Goal: Obtain resource: Download file/media

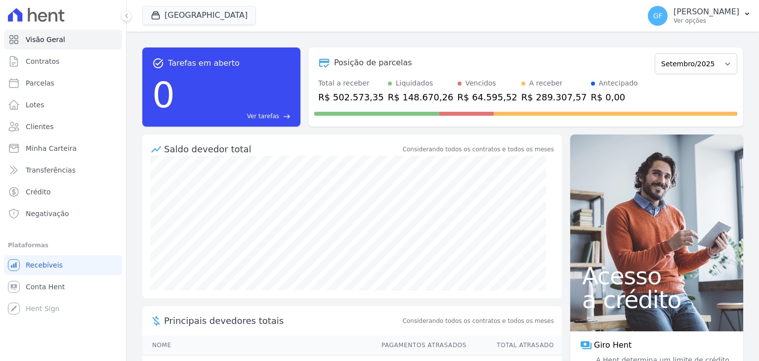
click at [727, 19] on p "Ver opções" at bounding box center [707, 21] width 66 height 8
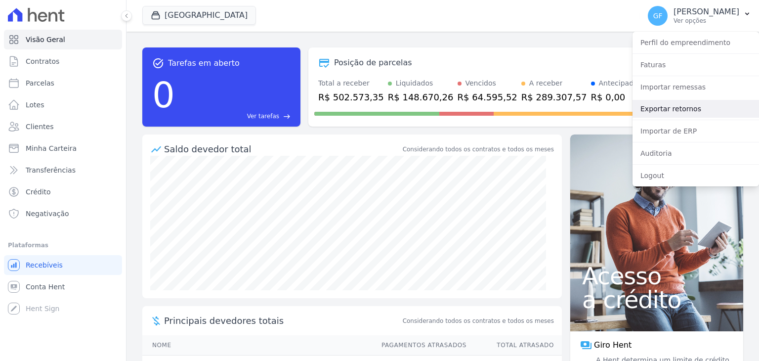
click at [653, 107] on link "Exportar retornos" at bounding box center [696, 109] width 127 height 18
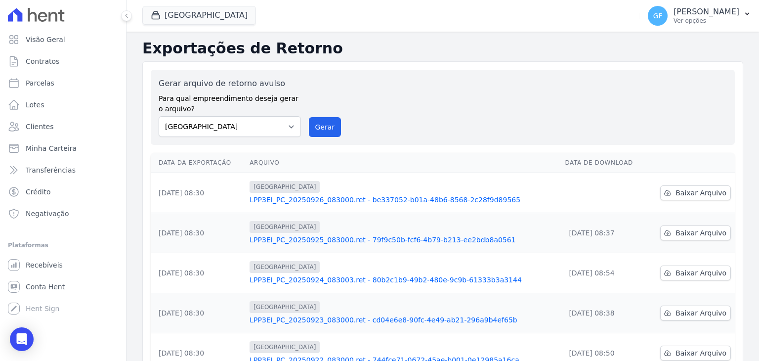
click at [673, 202] on td "Baixar Arquivo" at bounding box center [691, 193] width 88 height 40
click at [676, 190] on span "Baixar Arquivo" at bounding box center [701, 193] width 51 height 10
click at [405, 195] on link "LPP3EI_PC_20250926_083000.ret - be337052-b01a-48b6-8568-2c28f9d89565" at bounding box center [403, 200] width 307 height 10
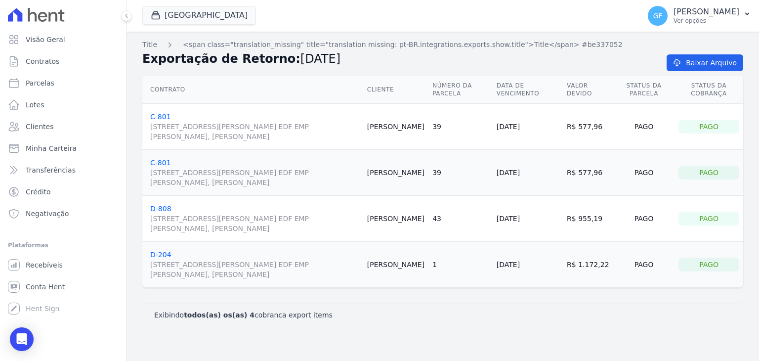
drag, startPoint x: 422, startPoint y: 270, endPoint x: 399, endPoint y: 209, distance: 65.1
click at [399, 209] on tbody "C-801 [STREET_ADDRESS][PERSON_NAME] EDF EMP [PERSON_NAME], [PERSON_NAME] [PERSO…" at bounding box center [442, 196] width 601 height 184
click at [417, 148] on td "[PERSON_NAME]" at bounding box center [395, 127] width 65 height 46
drag, startPoint x: 404, startPoint y: 169, endPoint x: 426, endPoint y: 176, distance: 22.5
click at [426, 176] on td "[PERSON_NAME]" at bounding box center [395, 173] width 65 height 46
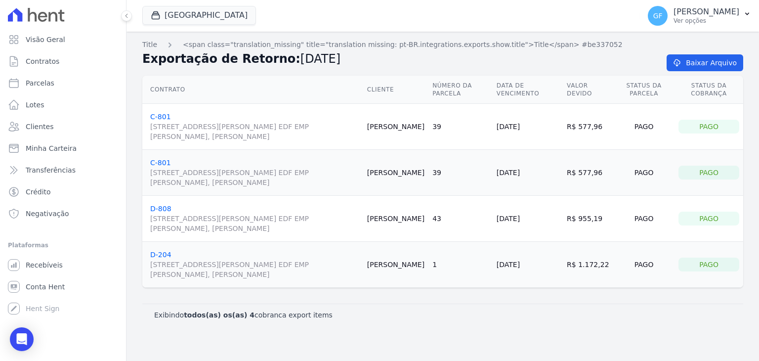
click at [459, 180] on td "39" at bounding box center [461, 173] width 64 height 46
drag, startPoint x: 522, startPoint y: 171, endPoint x: 553, endPoint y: 169, distance: 31.2
click at [553, 169] on td "[DATE]" at bounding box center [528, 173] width 70 height 46
click at [549, 166] on td "[DATE]" at bounding box center [528, 173] width 70 height 46
drag, startPoint x: 409, startPoint y: 121, endPoint x: 550, endPoint y: 198, distance: 159.9
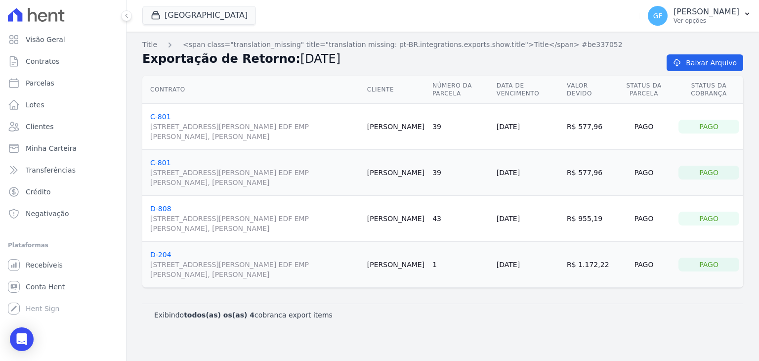
click at [550, 198] on tbody "C-801 [STREET_ADDRESS][PERSON_NAME] EDF EMP [PERSON_NAME], [PERSON_NAME] [PERSO…" at bounding box center [442, 196] width 601 height 184
click at [493, 166] on td "39" at bounding box center [461, 173] width 64 height 46
click at [41, 125] on span "Clientes" at bounding box center [40, 127] width 28 height 10
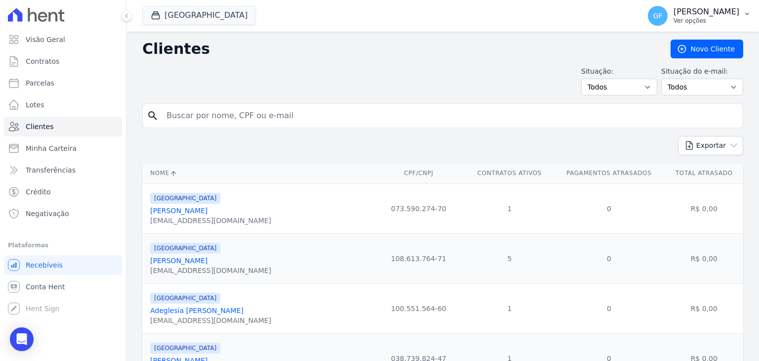
click at [686, 15] on p "[PERSON_NAME]" at bounding box center [707, 12] width 66 height 10
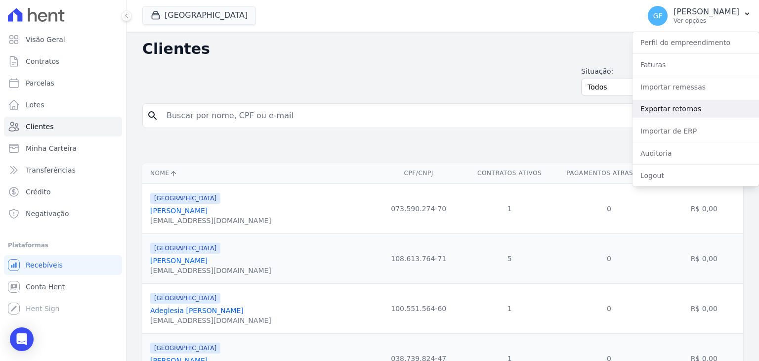
click at [666, 108] on link "Exportar retornos" at bounding box center [696, 109] width 127 height 18
